Goal: Communication & Community: Share content

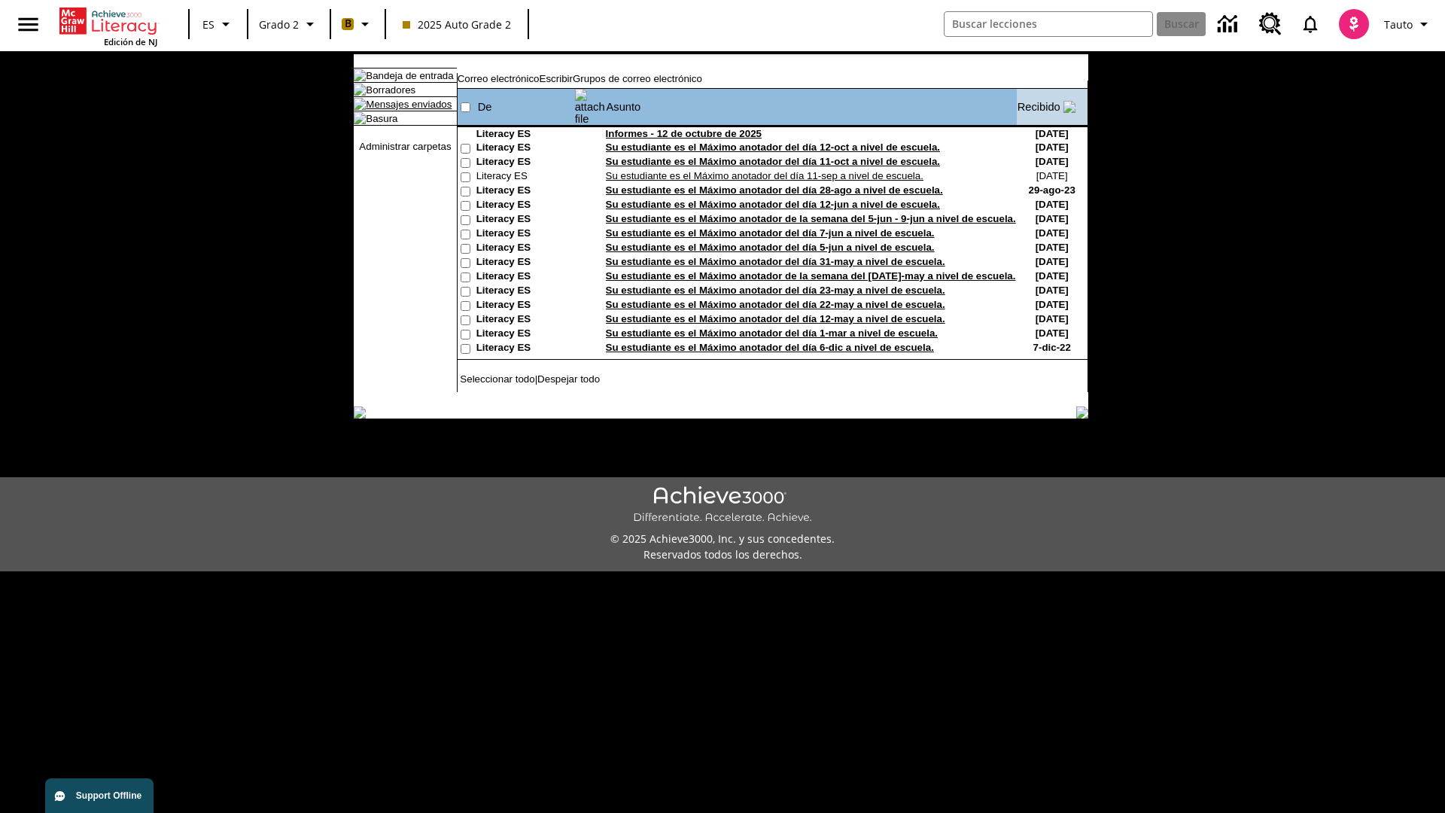
click at [401, 110] on link "Mensajes enviados" at bounding box center [409, 104] width 86 height 11
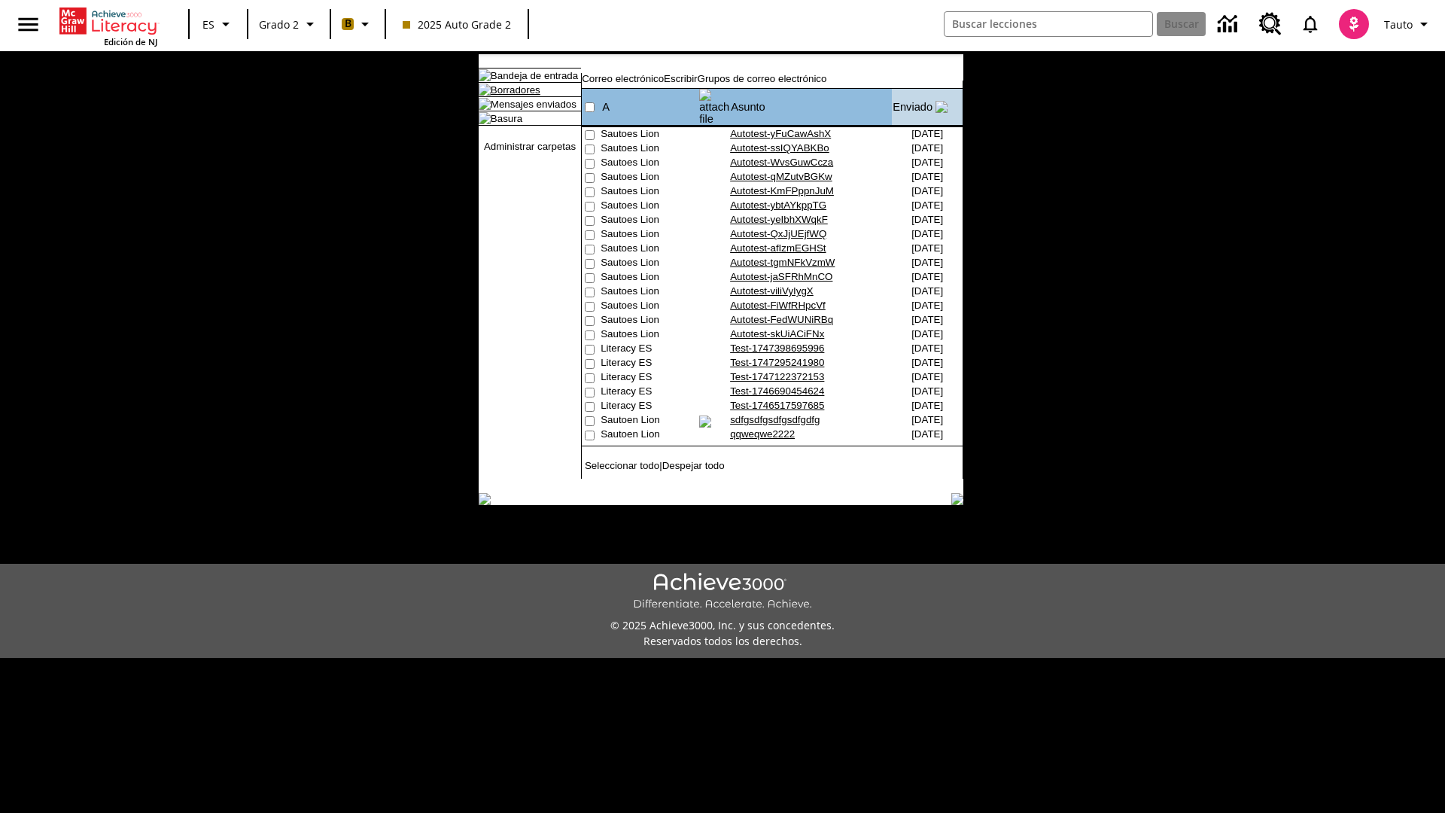
click at [503, 96] on link "Borradores" at bounding box center [516, 89] width 50 height 11
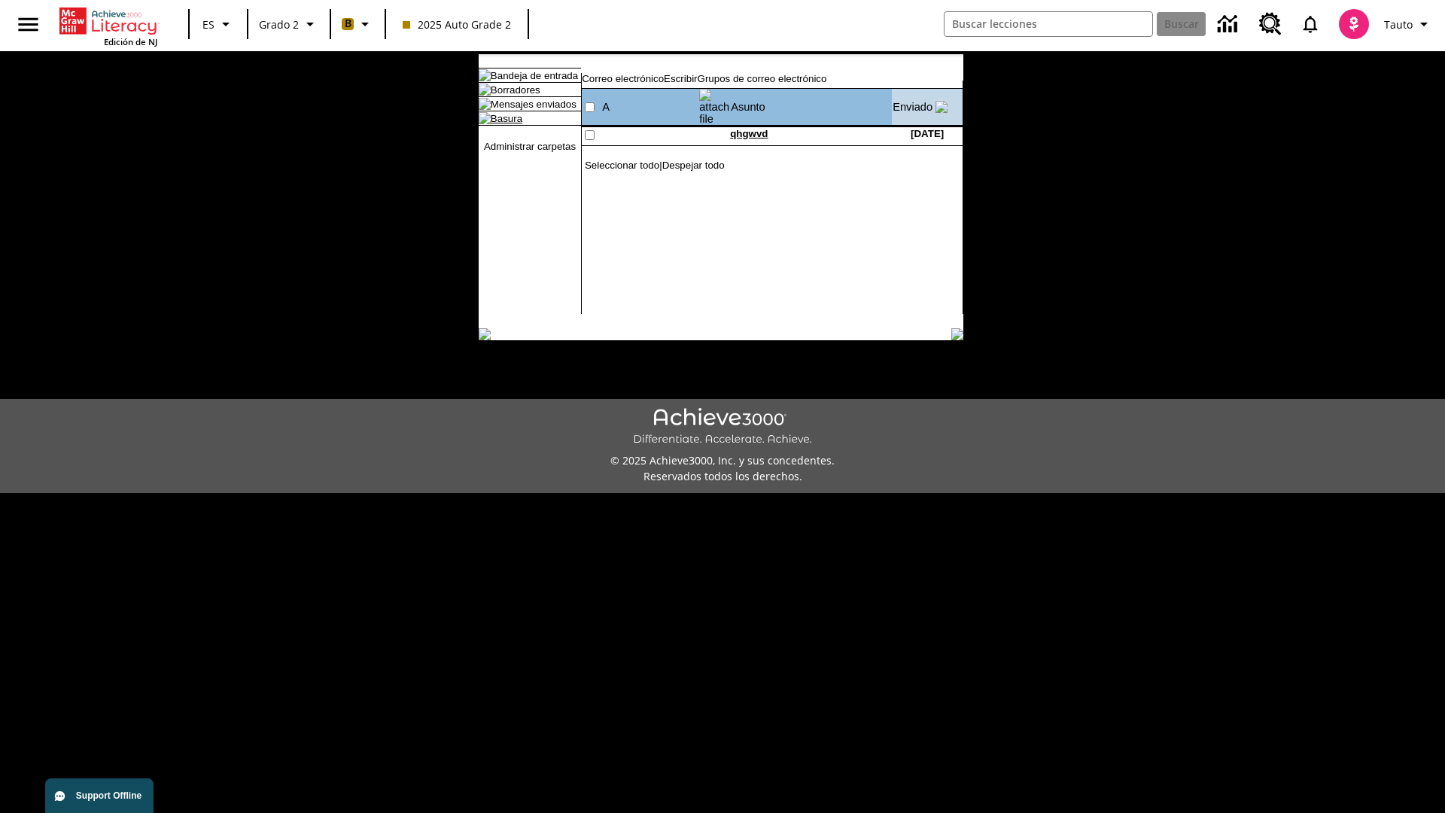
click at [494, 124] on link "Basura" at bounding box center [507, 118] width 32 height 11
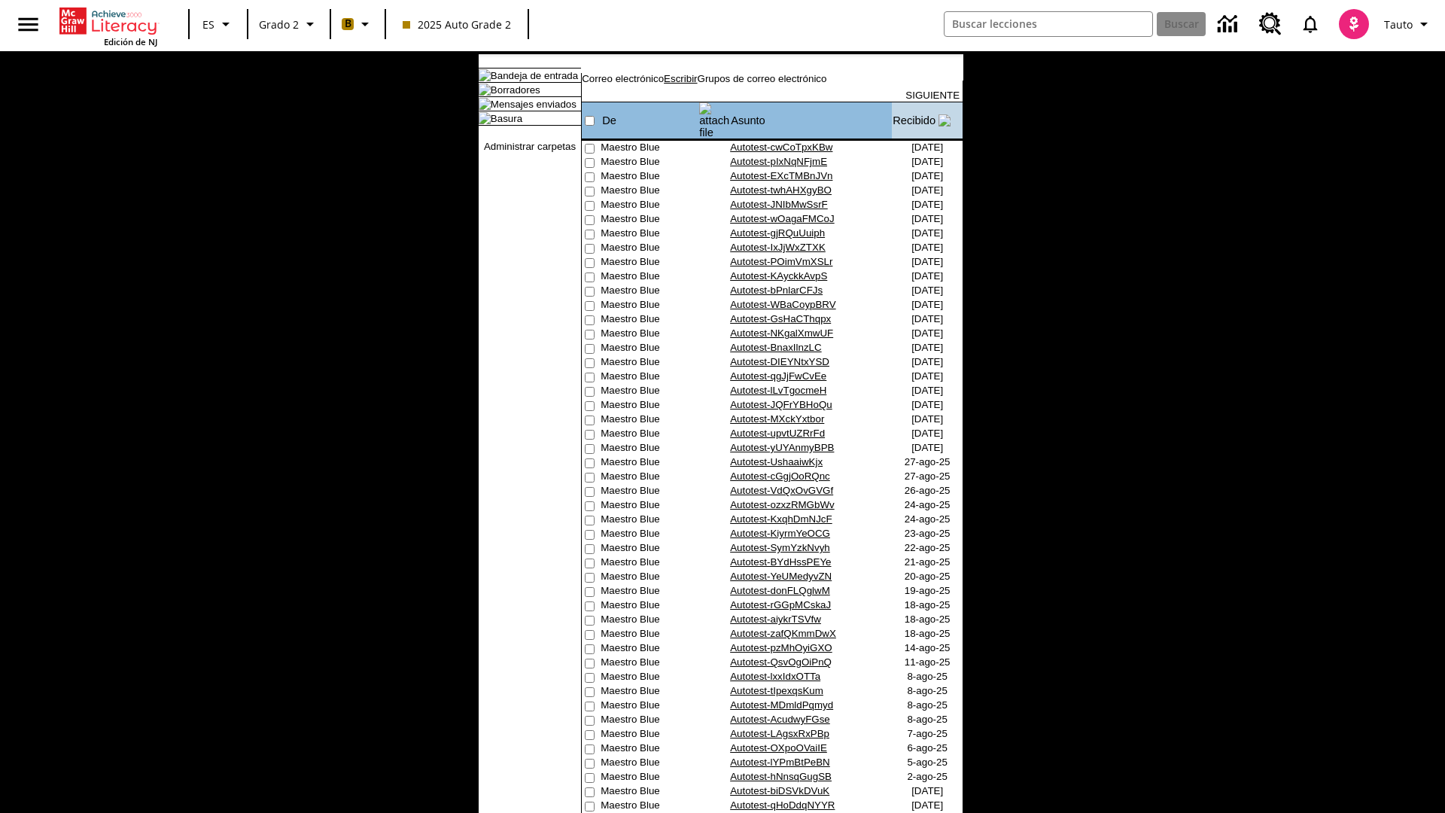
click at [697, 84] on link "Escribir" at bounding box center [680, 78] width 33 height 11
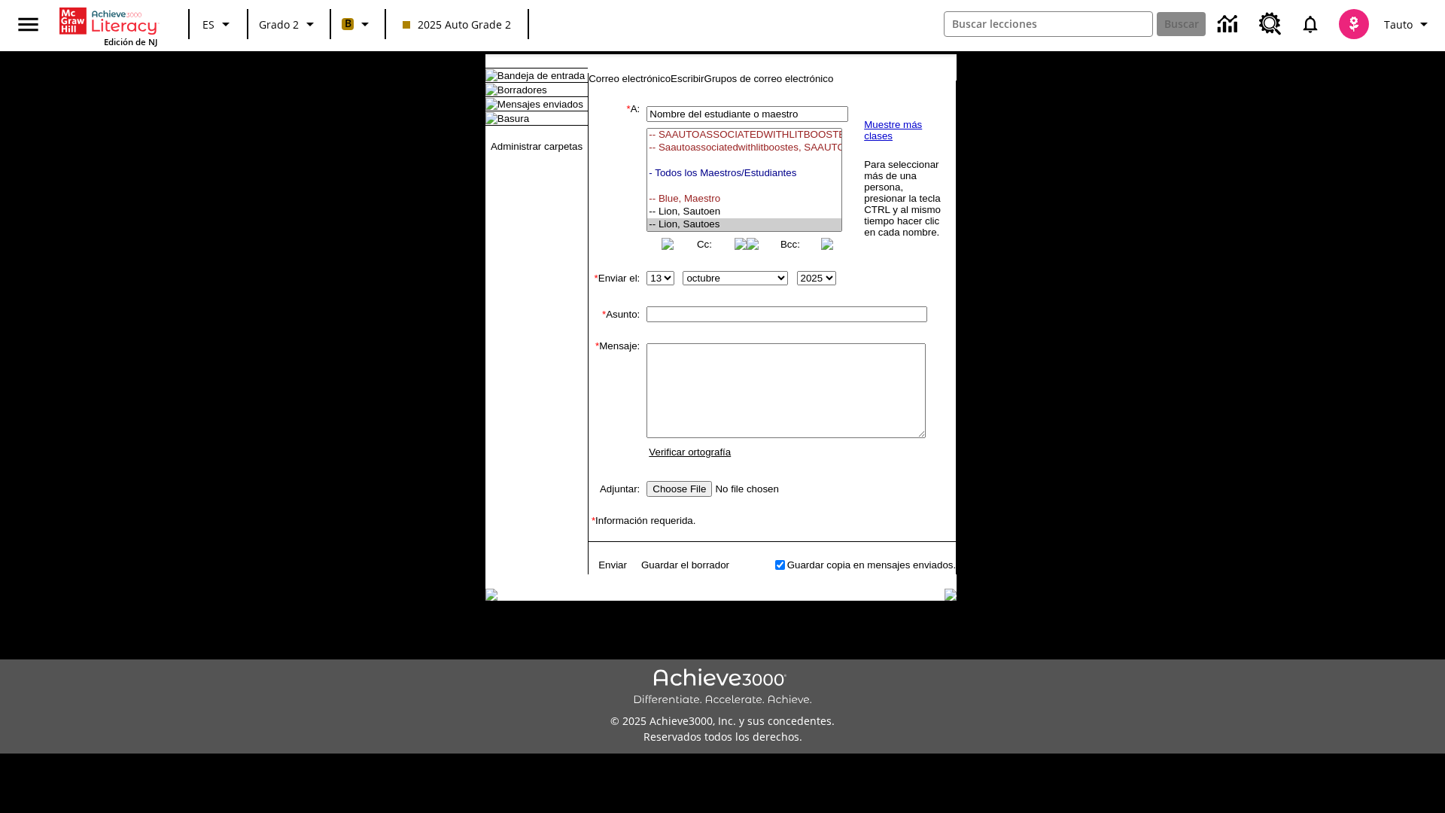
select select "U,21437111,1"
type input "Autotest-ySQrHnlAgx"
type textarea "email body message"
click at [605, 570] on link "Enviar" at bounding box center [612, 564] width 29 height 11
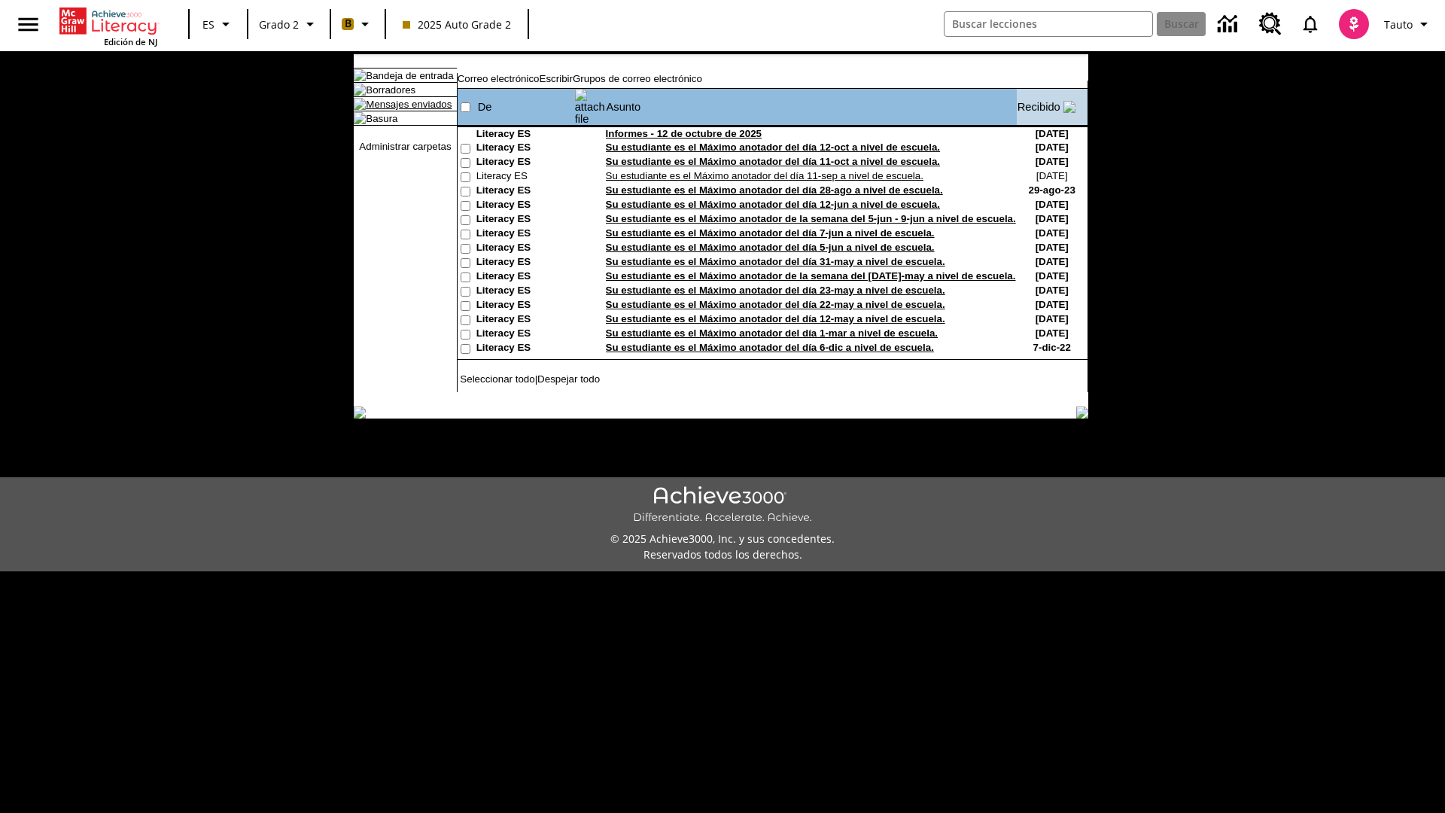
click at [401, 110] on link "Mensajes enviados" at bounding box center [409, 104] width 86 height 11
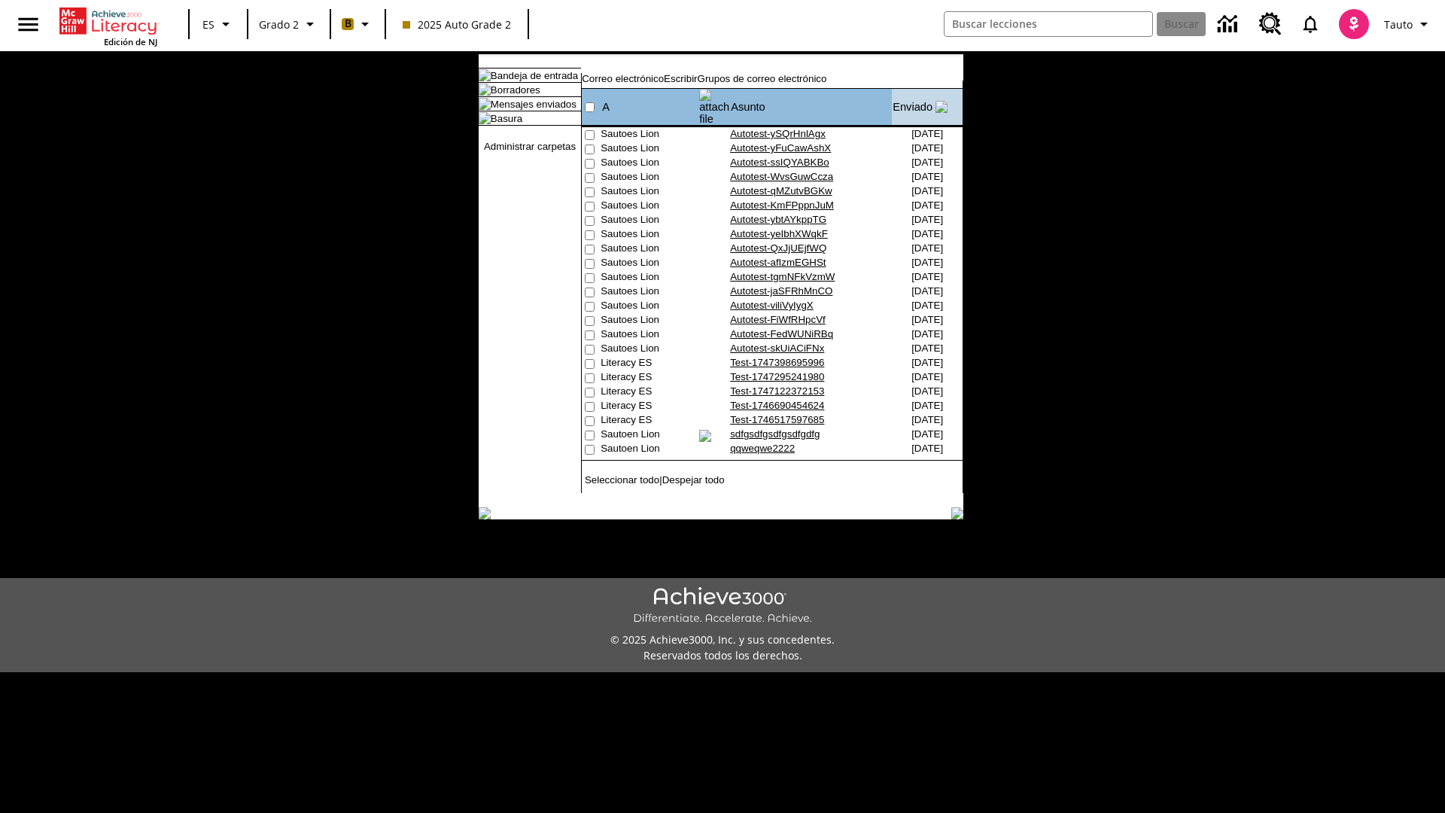
click at [588, 130] on input"] "checkbox" at bounding box center [590, 135] width 10 height 10
checkbox input"] "true"
